Goal: Task Accomplishment & Management: Use online tool/utility

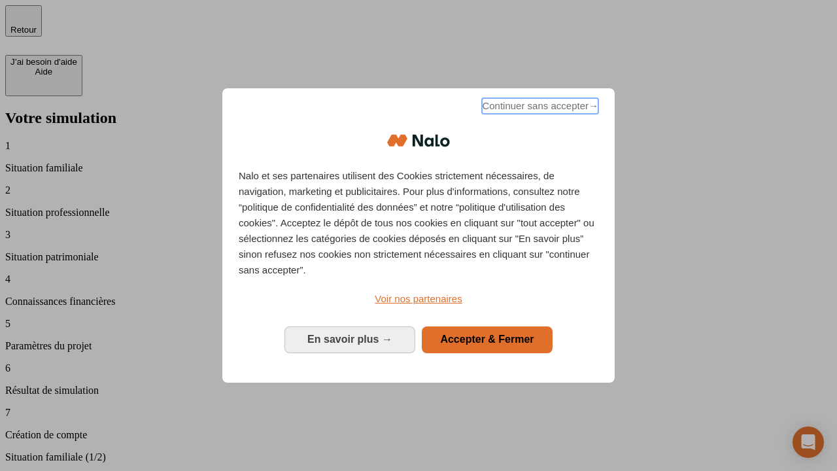
click at [539, 108] on span "Continuer sans accepter →" at bounding box center [540, 106] width 116 height 16
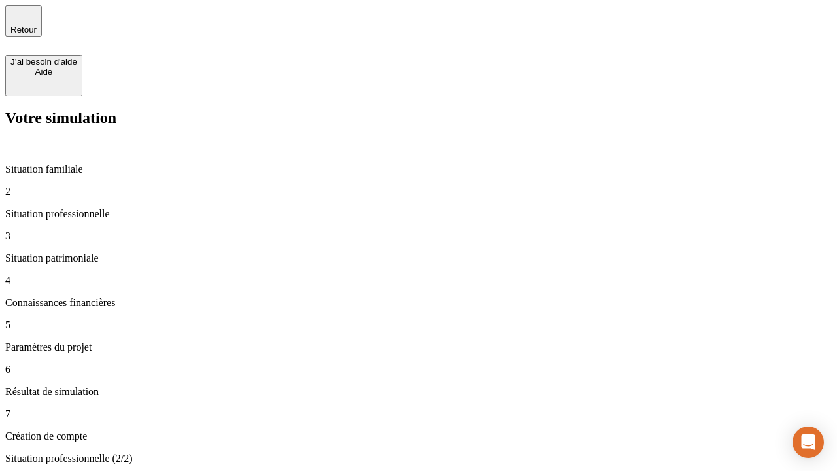
type input "30 000"
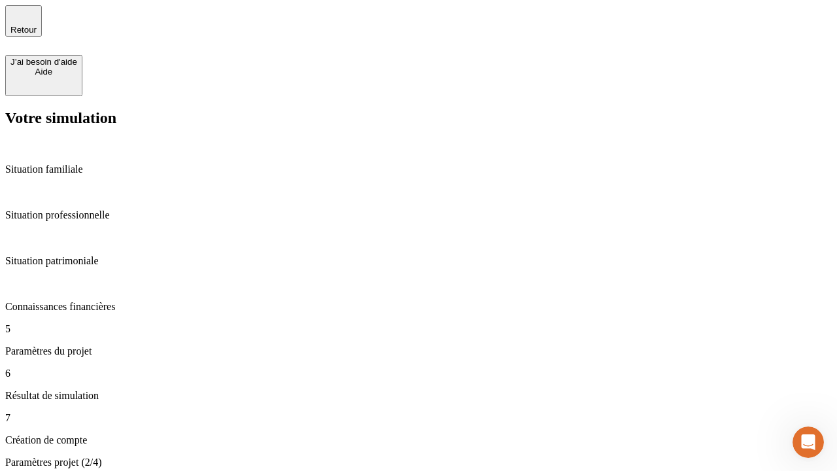
type input "25"
type input "64"
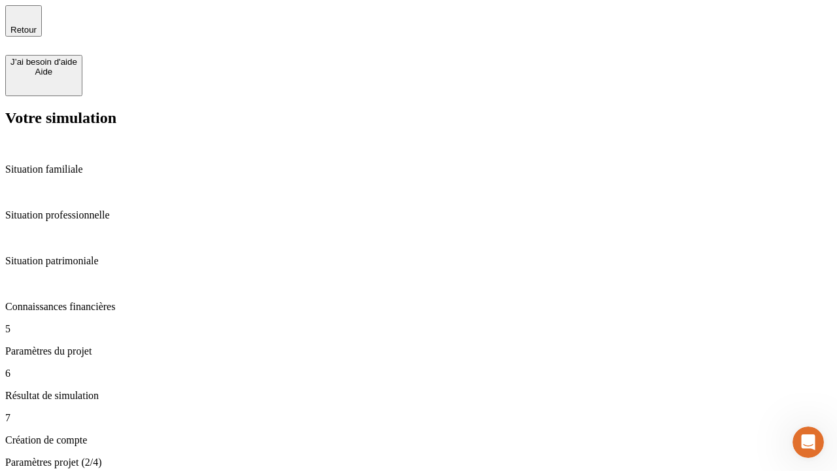
type input "1 000"
type input "640"
